Goal: Task Accomplishment & Management: Complete application form

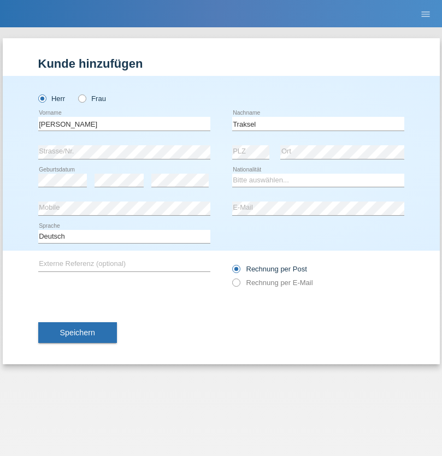
type input "Traksel"
select select "DE"
select select "C"
select select "01"
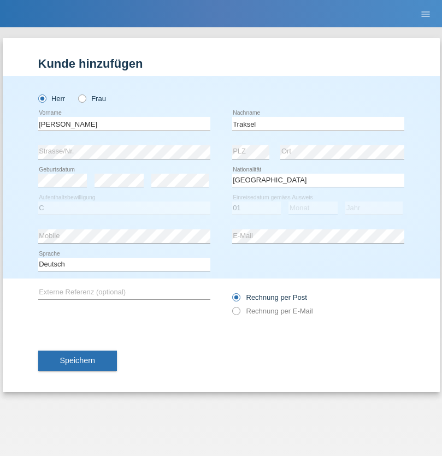
select select "07"
select select "2008"
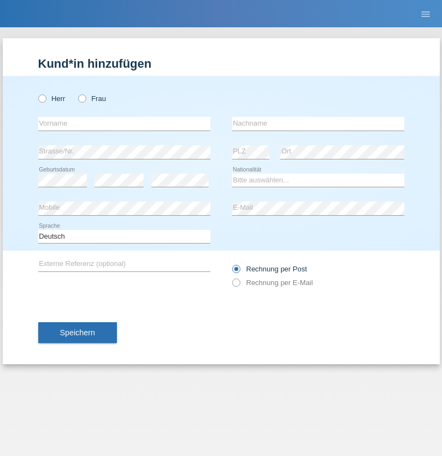
radio input "true"
click at [124, 124] on input "text" at bounding box center [124, 124] width 172 height 14
type input "Vedrana"
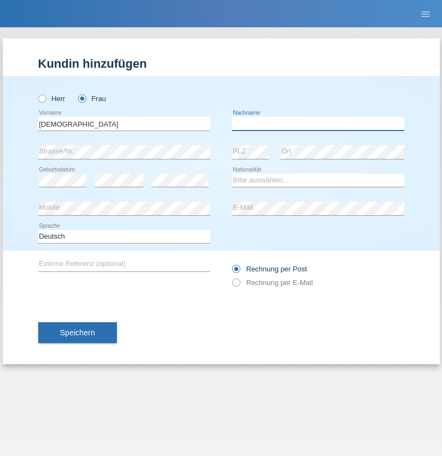
click at [318, 124] on input "text" at bounding box center [318, 124] width 172 height 14
type input "Cimbaljević"
select select "HR"
select select "C"
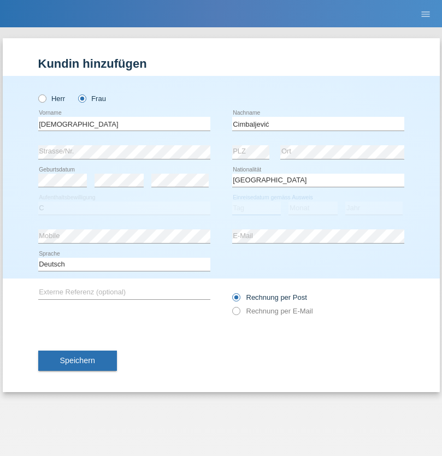
select select "12"
select select "08"
select select "2021"
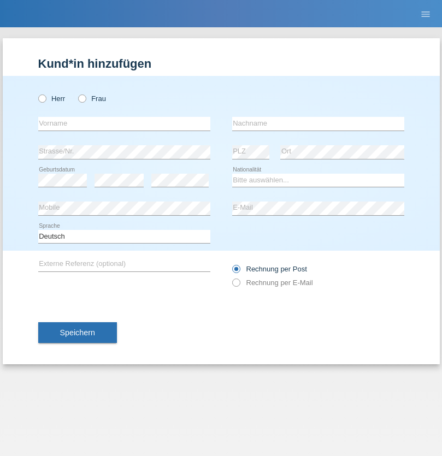
radio input "true"
click at [124, 124] on input "text" at bounding box center [124, 124] width 172 height 14
type input "Batsche"
click at [318, 124] on input "text" at bounding box center [318, 124] width 172 height 14
type input "Arifoska"
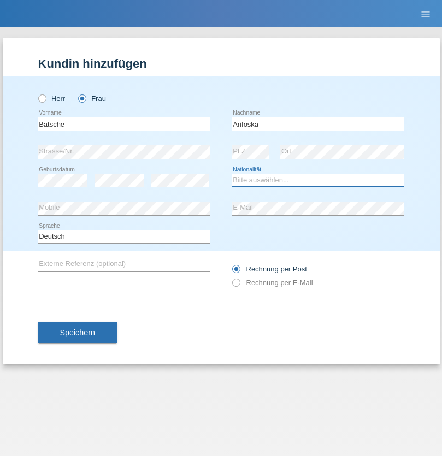
select select "CH"
radio input "true"
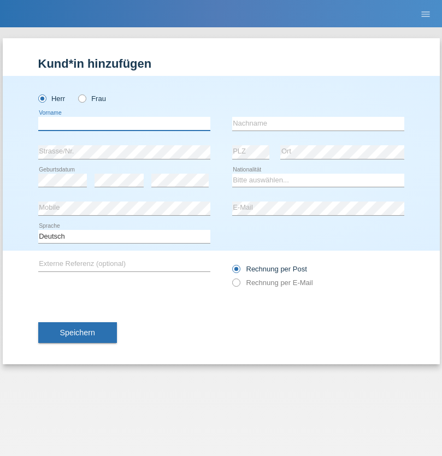
click at [124, 124] on input "text" at bounding box center [124, 124] width 172 height 14
type input "Emre"
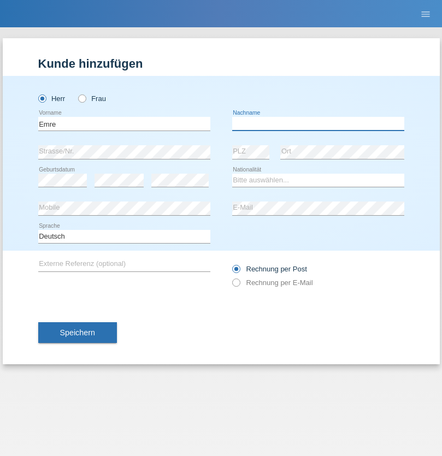
click at [318, 124] on input "text" at bounding box center [318, 124] width 172 height 14
type input "Uzun"
select select "CH"
